Goal: Task Accomplishment & Management: Use online tool/utility

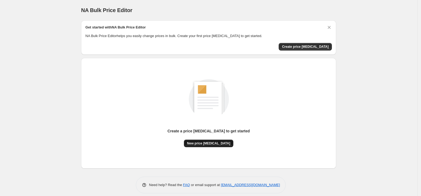
click at [203, 144] on span "New price [MEDICAL_DATA]" at bounding box center [208, 143] width 43 height 4
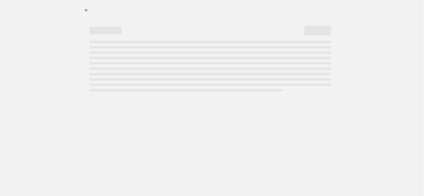
select select "percentage"
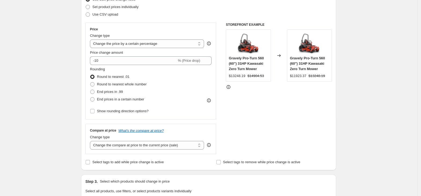
scroll to position [79, 0]
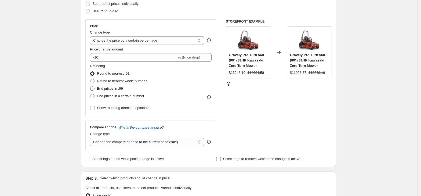
click at [106, 87] on span "End prices in .99" at bounding box center [110, 88] width 26 height 4
click at [90, 87] on input "End prices in .99" at bounding box center [90, 86] width 0 height 0
radio input "true"
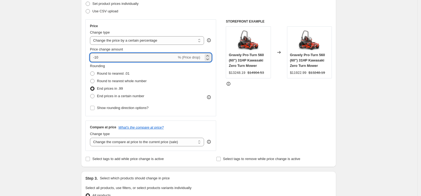
click at [116, 55] on input "-10" at bounding box center [133, 57] width 87 height 9
type input "-1"
type input "-90"
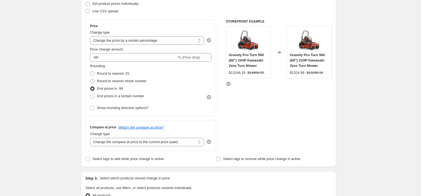
click at [73, 85] on div "Create new price change job. This page is ready Create new price change job Dra…" at bounding box center [208, 193] width 417 height 545
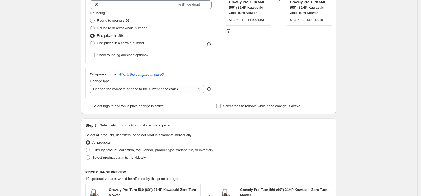
scroll to position [133, 0]
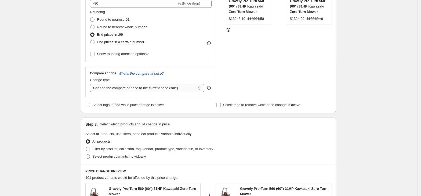
click at [157, 89] on select "Change the compare at price to the current price (sale) Change the compare at p…" at bounding box center [147, 88] width 114 height 9
select select "remove"
click at [92, 84] on select "Change the compare at price to the current price (sale) Change the compare at p…" at bounding box center [147, 88] width 114 height 9
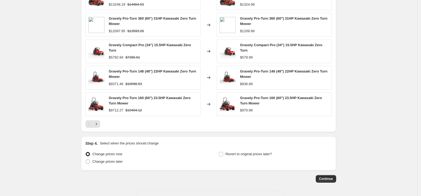
scroll to position [351, 0]
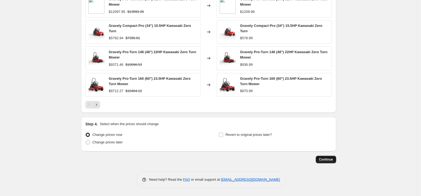
click at [332, 162] on button "Continue" at bounding box center [326, 160] width 20 height 8
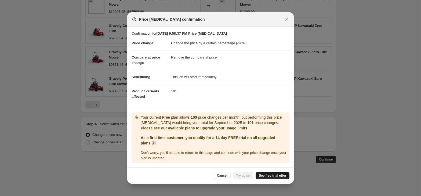
click at [275, 176] on span "See free trial offer" at bounding box center [272, 175] width 27 height 4
click at [240, 174] on span "Try again" at bounding box center [243, 175] width 14 height 4
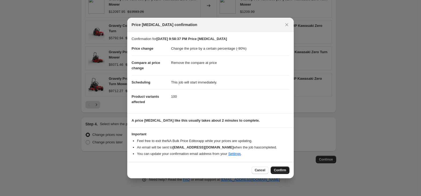
click at [282, 171] on span "Confirm" at bounding box center [280, 170] width 12 height 4
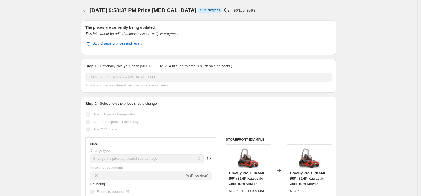
select select "percentage"
select select "remove"
